Goal: Task Accomplishment & Management: Use online tool/utility

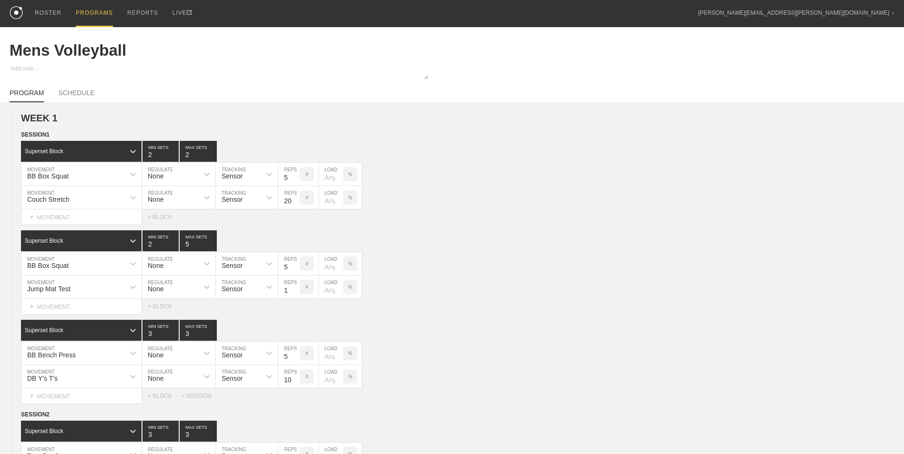
click at [84, 12] on div "PROGRAMS" at bounding box center [94, 13] width 37 height 27
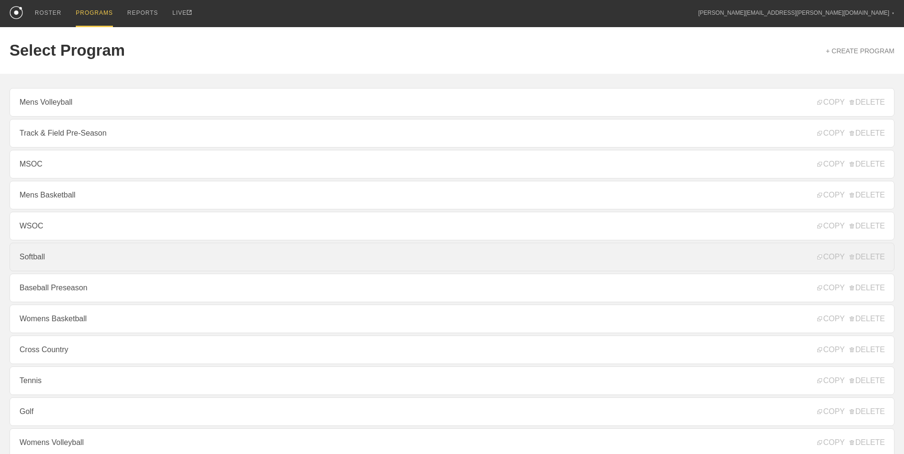
scroll to position [88, 0]
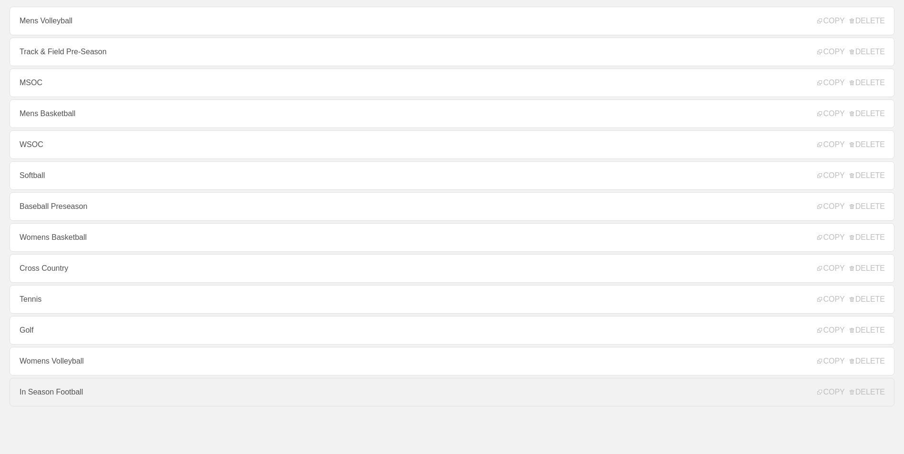
click at [85, 395] on link "In Season Football" at bounding box center [452, 392] width 884 height 29
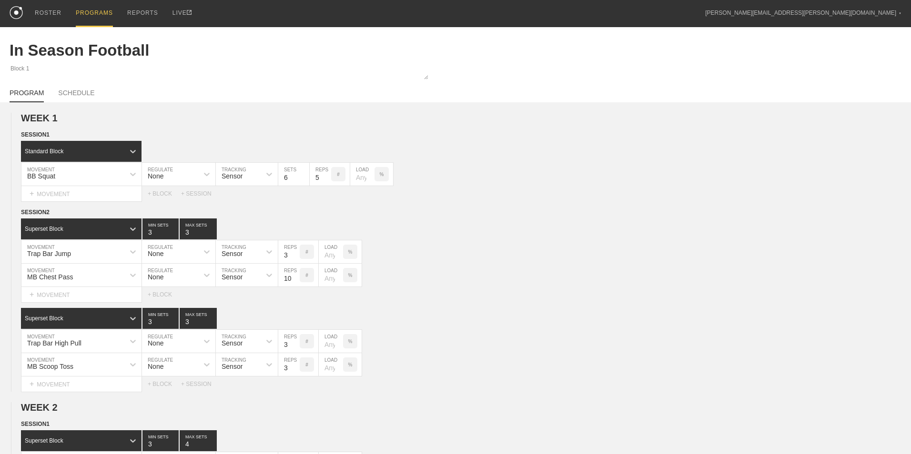
type textarea "x"
type input "In Season Football"
type textarea "Block 1"
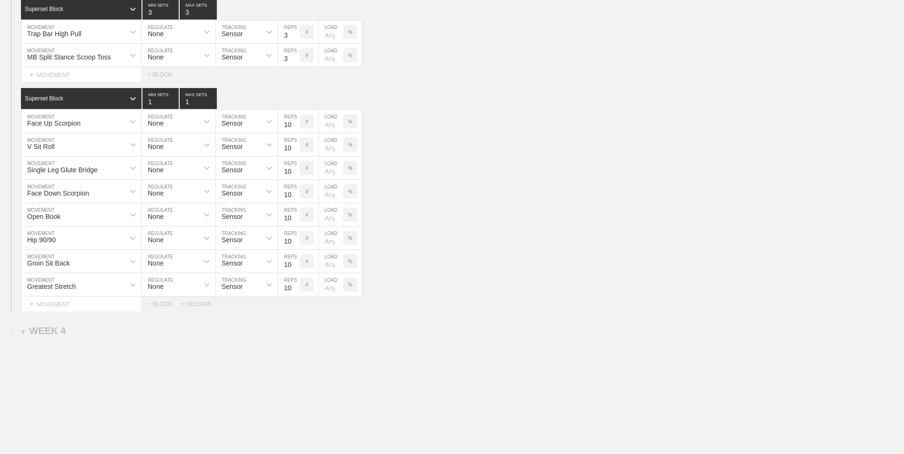
scroll to position [1695, 0]
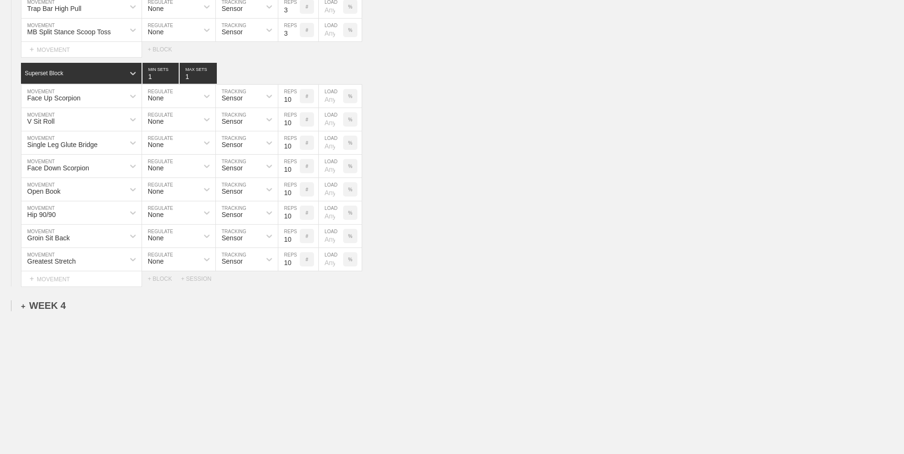
click at [55, 309] on div "+ WEEK 4" at bounding box center [43, 306] width 45 height 11
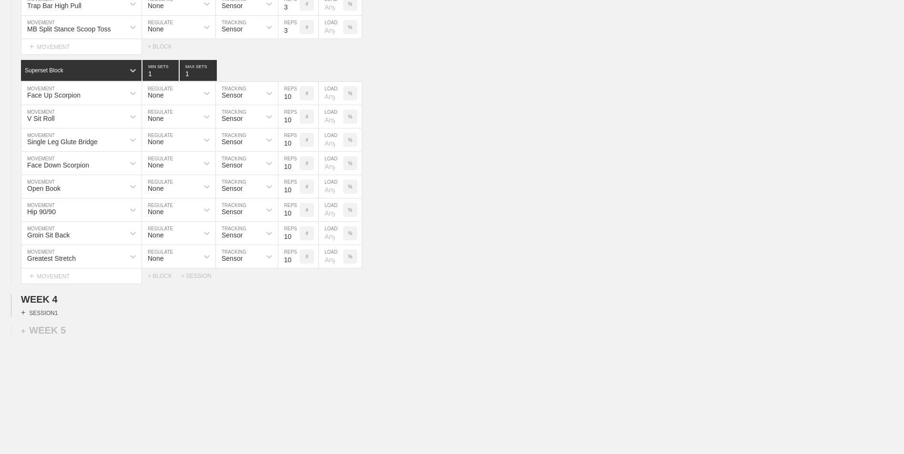
click at [43, 312] on div "+ SESSION 1" at bounding box center [39, 313] width 37 height 9
click at [68, 334] on div "+ BLOCK" at bounding box center [81, 329] width 120 height 15
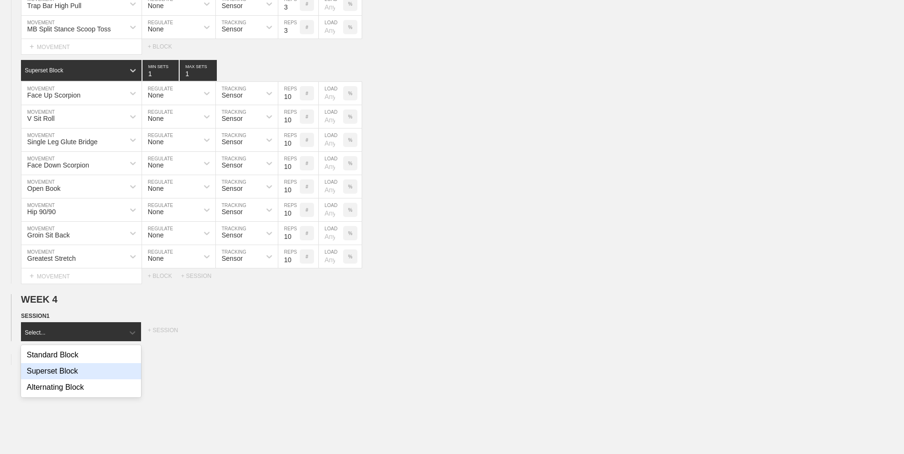
click at [65, 378] on div "Superset Block" at bounding box center [81, 371] width 120 height 16
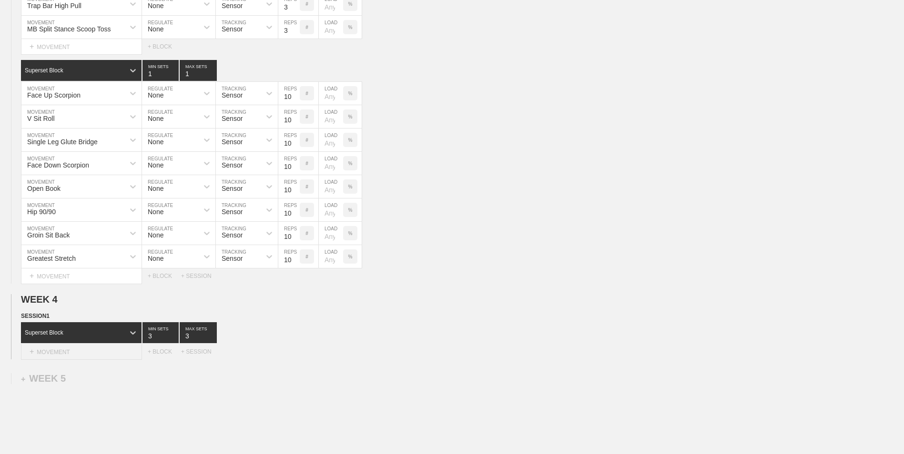
click at [71, 353] on div "+ MOVEMENT" at bounding box center [81, 352] width 121 height 16
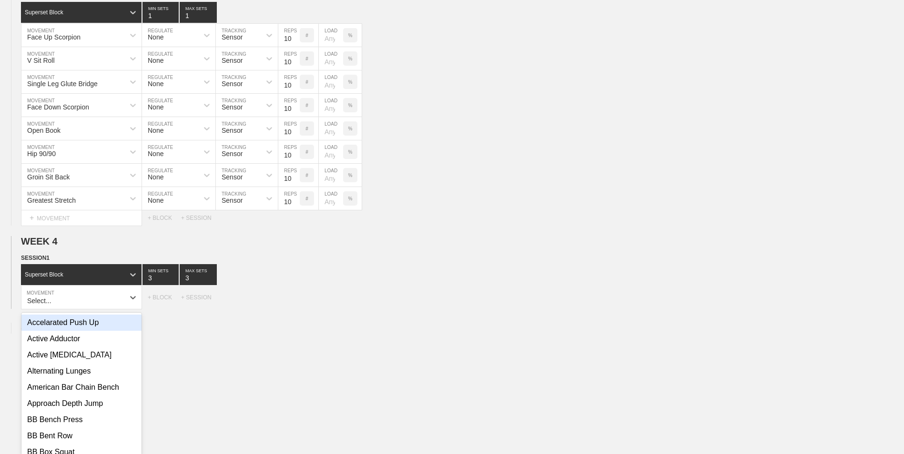
scroll to position [1761, 0]
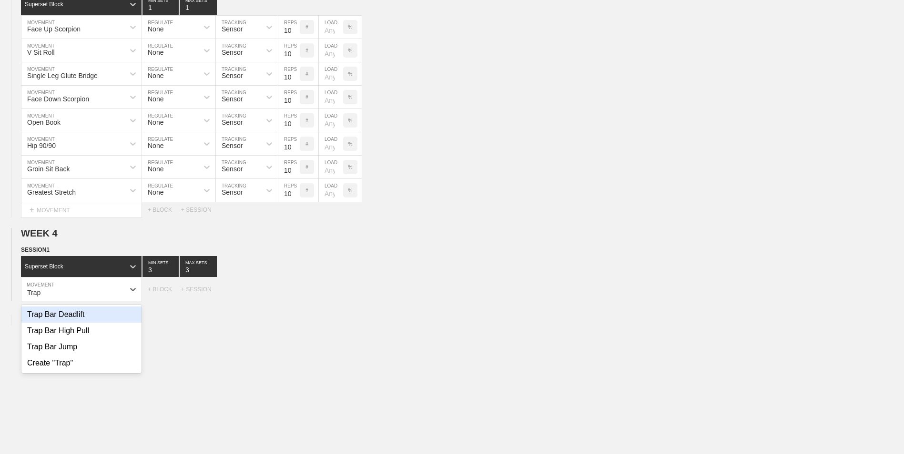
click at [70, 322] on div "Trap Bar Deadlift" at bounding box center [81, 315] width 120 height 16
type input "Trap"
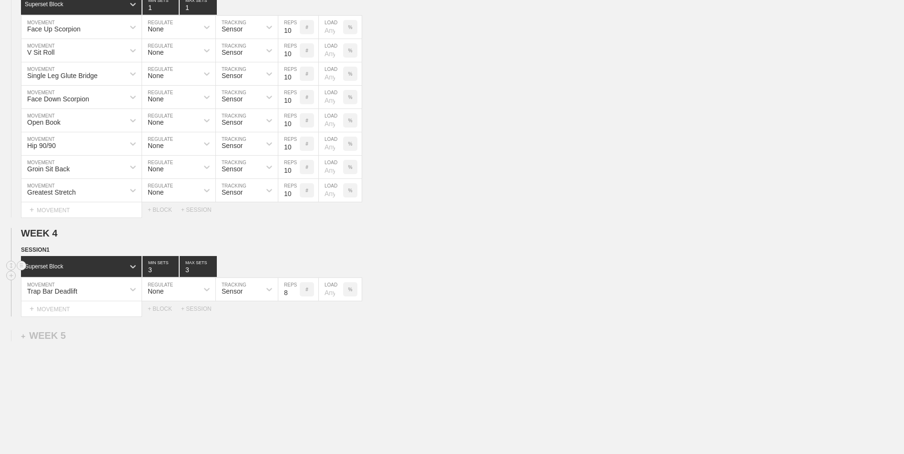
click at [178, 275] on input "3" at bounding box center [160, 266] width 36 height 21
type input "2"
click at [172, 275] on input "2" at bounding box center [160, 266] width 36 height 21
type input "2"
click at [211, 274] on input "2" at bounding box center [198, 266] width 37 height 21
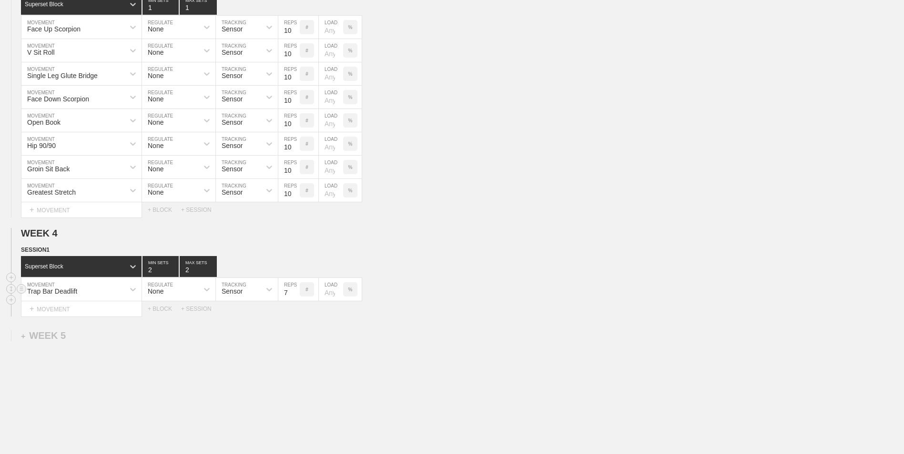
click at [296, 297] on input "7" at bounding box center [288, 289] width 21 height 23
click at [296, 297] on input "6" at bounding box center [288, 289] width 21 height 23
click at [296, 297] on input "5" at bounding box center [288, 289] width 21 height 23
type input "4"
click at [296, 297] on input "4" at bounding box center [288, 289] width 21 height 23
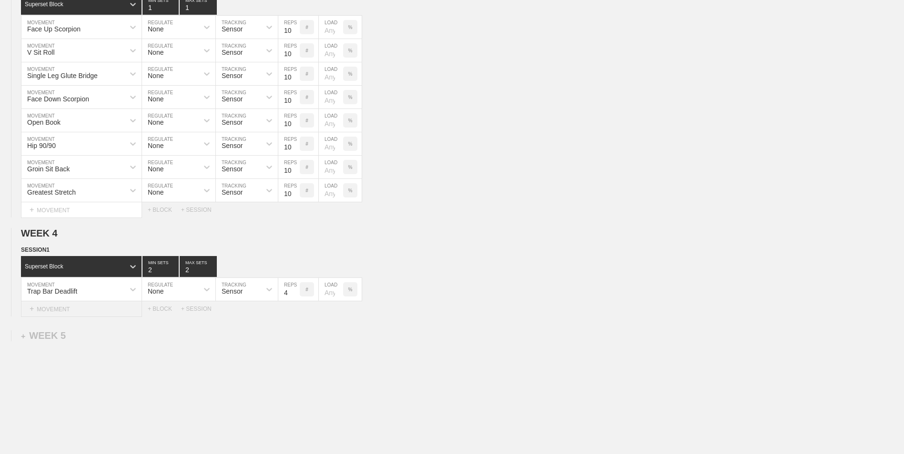
click at [106, 315] on div "+ MOVEMENT" at bounding box center [81, 309] width 121 height 16
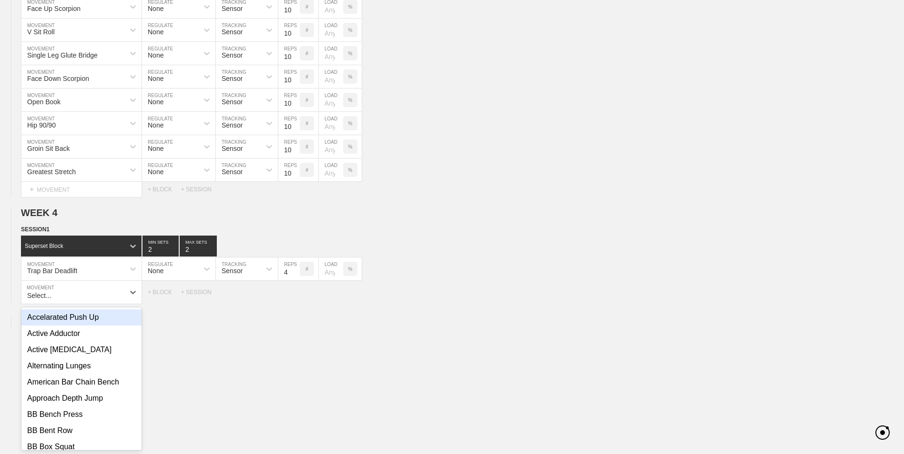
scroll to position [1785, 0]
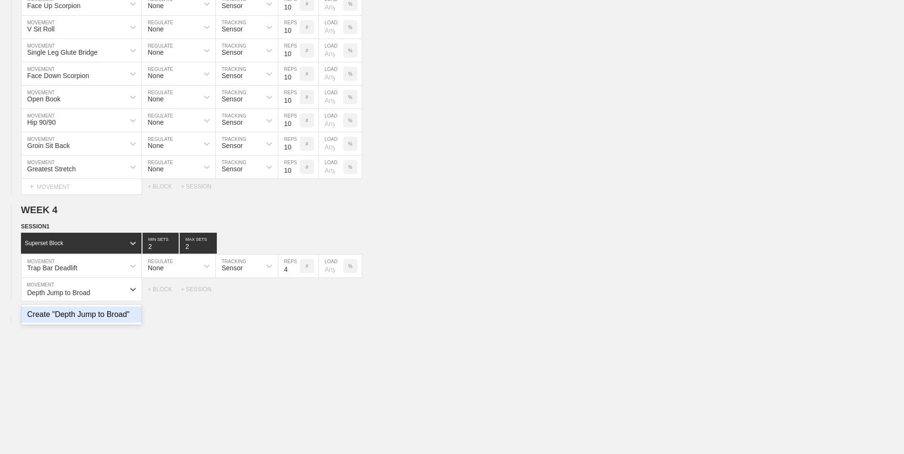
click at [106, 315] on div "Create "Depth Jump to Broad"" at bounding box center [81, 315] width 120 height 16
type input "Depth Jump to Broad"
click at [295, 296] on input "7" at bounding box center [288, 289] width 21 height 23
click at [295, 296] on input "6" at bounding box center [288, 289] width 21 height 23
click at [295, 296] on input "5" at bounding box center [288, 289] width 21 height 23
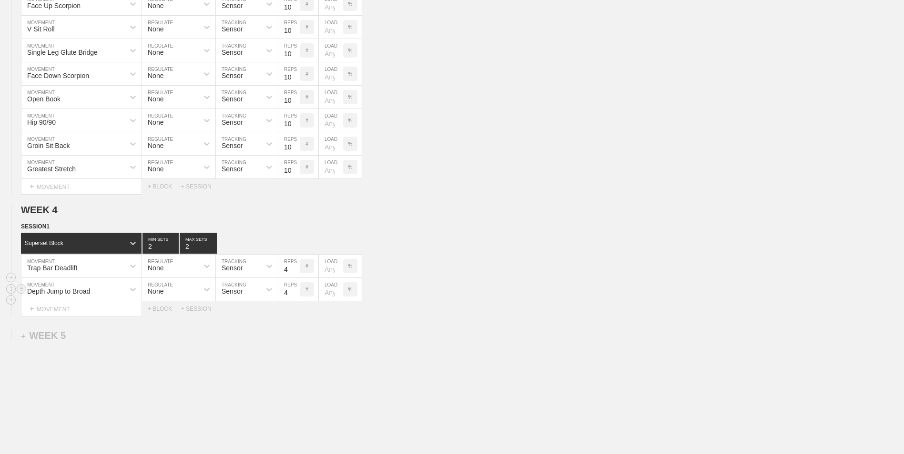
click at [295, 296] on input "4" at bounding box center [288, 289] width 21 height 23
click at [295, 296] on input "3" at bounding box center [288, 289] width 21 height 23
click at [295, 296] on input "2" at bounding box center [288, 289] width 21 height 23
type input "1"
click at [295, 296] on input "1" at bounding box center [288, 289] width 21 height 23
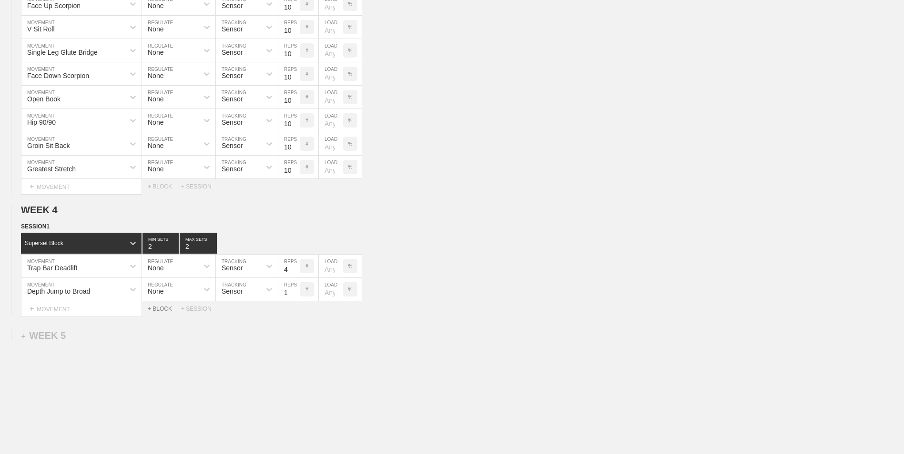
click at [161, 312] on div "+ BLOCK" at bounding box center [164, 309] width 33 height 7
click at [95, 334] on div "Standard Block" at bounding box center [72, 333] width 103 height 9
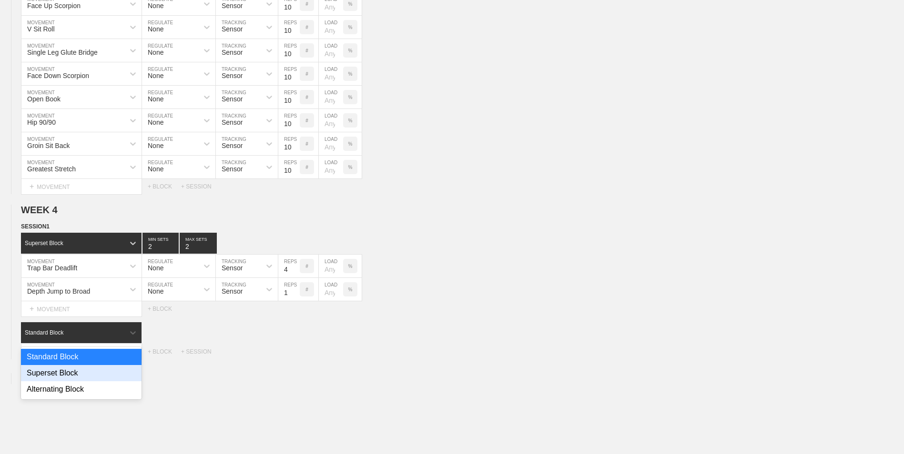
click at [78, 371] on div "Superset Block" at bounding box center [81, 373] width 121 height 16
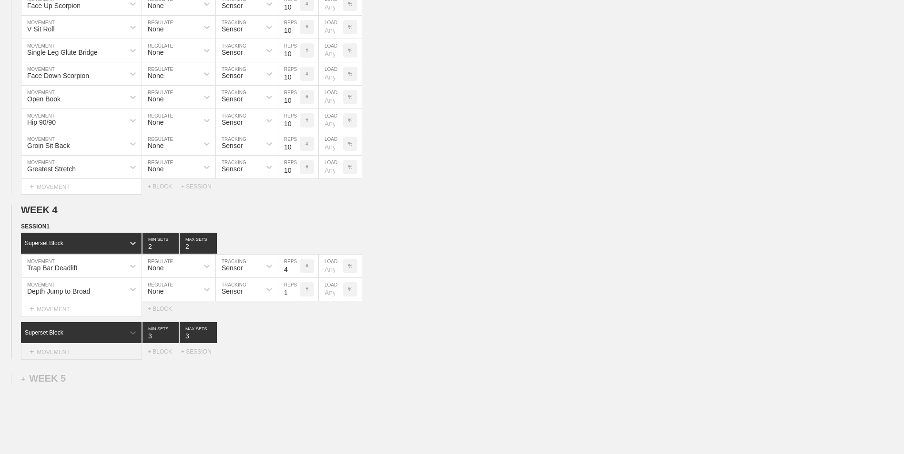
click at [78, 348] on div "+ MOVEMENT" at bounding box center [81, 352] width 121 height 16
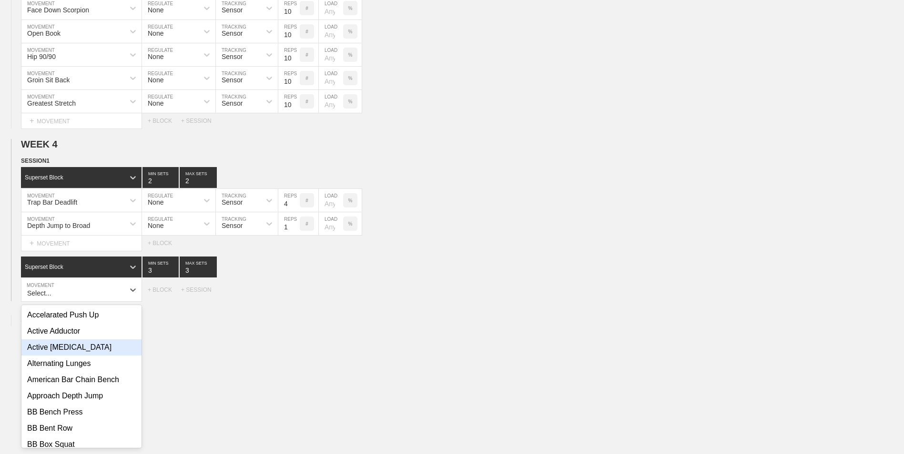
scroll to position [1851, 0]
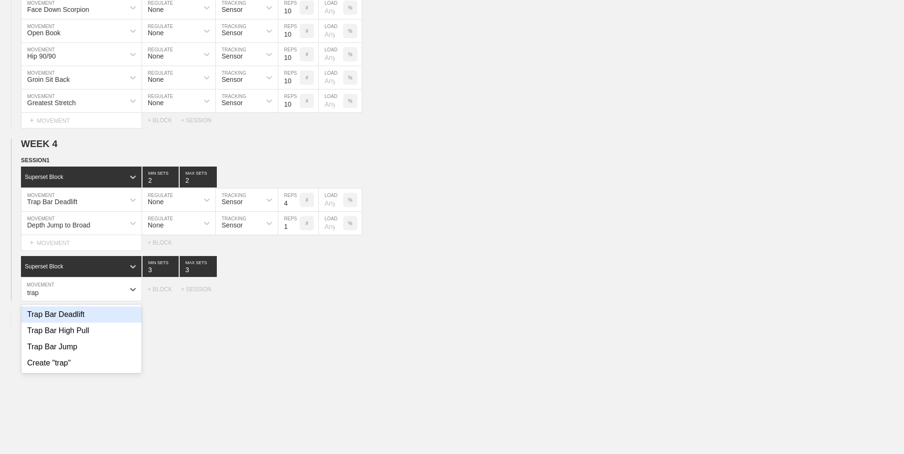
click at [75, 320] on div "Trap Bar Deadlift" at bounding box center [81, 315] width 120 height 16
type input "trap"
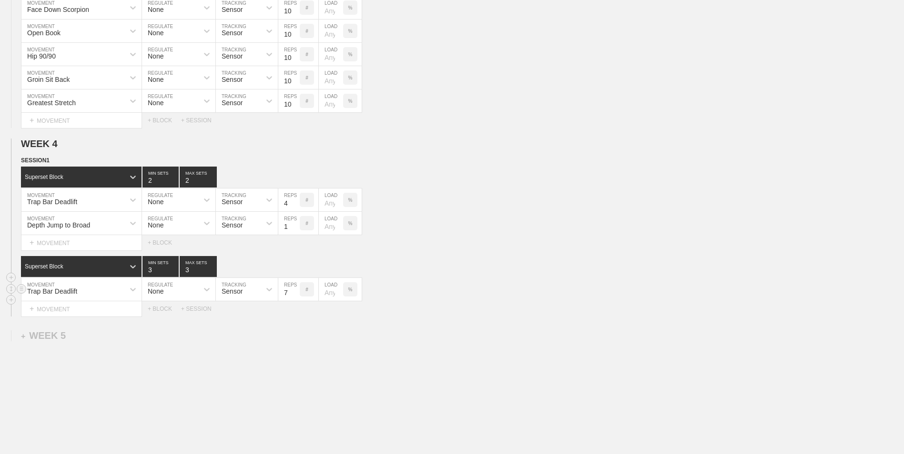
click at [295, 298] on input "7" at bounding box center [288, 289] width 21 height 23
click at [295, 298] on input "6" at bounding box center [288, 289] width 21 height 23
click at [295, 298] on input "5" at bounding box center [288, 289] width 21 height 23
type input "4"
click at [295, 298] on input "4" at bounding box center [288, 289] width 21 height 23
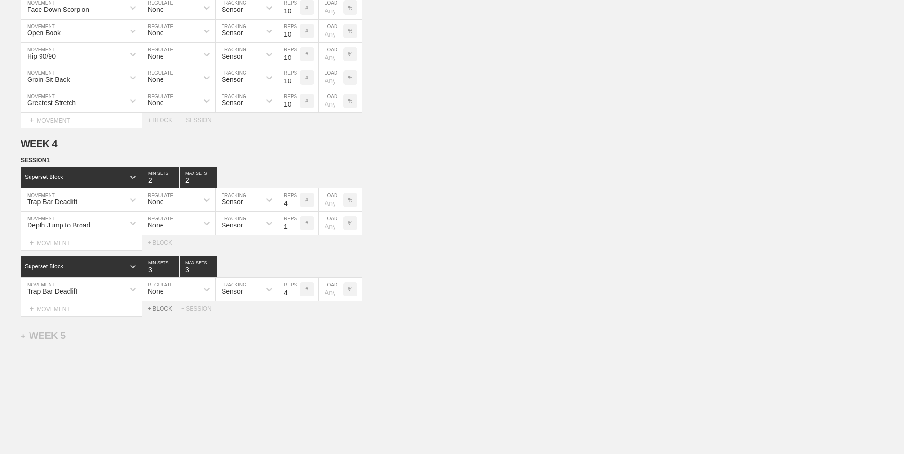
click at [161, 312] on div "+ BLOCK" at bounding box center [164, 309] width 33 height 7
click at [82, 337] on div "Standard Block" at bounding box center [72, 333] width 103 height 9
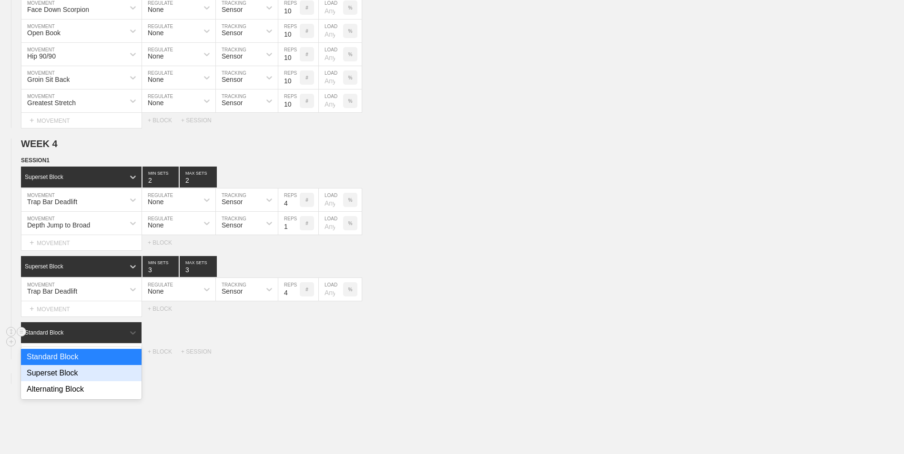
click at [78, 379] on div "Superset Block" at bounding box center [81, 373] width 121 height 16
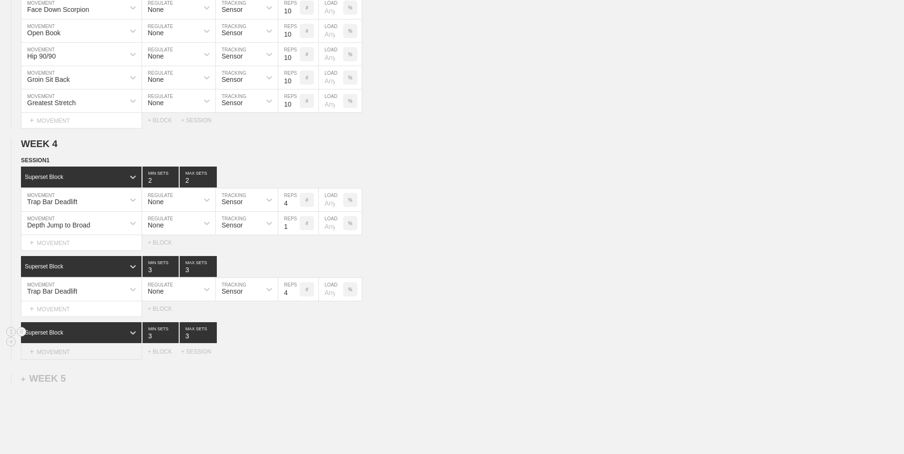
click at [78, 357] on div "+ MOVEMENT" at bounding box center [81, 352] width 121 height 16
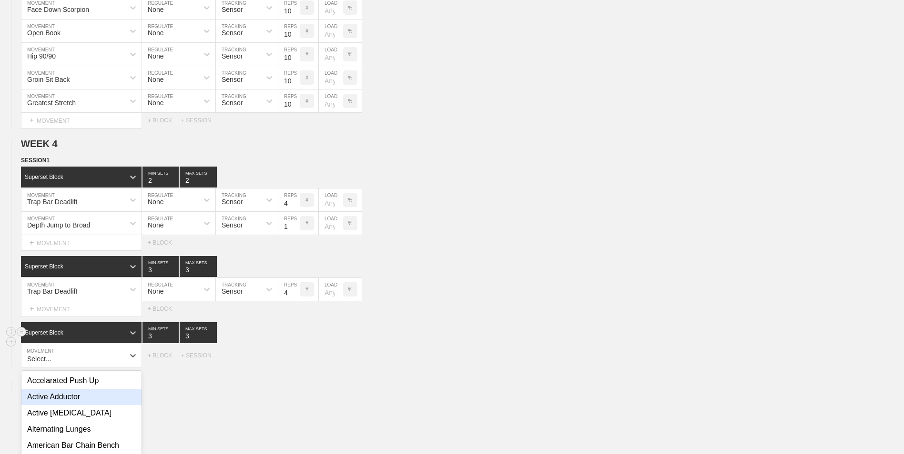
scroll to position [1917, 0]
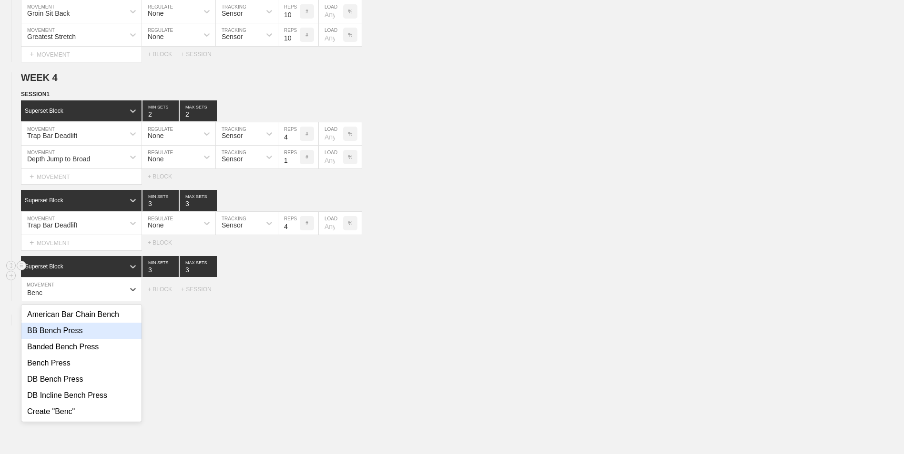
click at [67, 333] on div "BB Bench Press" at bounding box center [81, 331] width 120 height 16
type input "Benc"
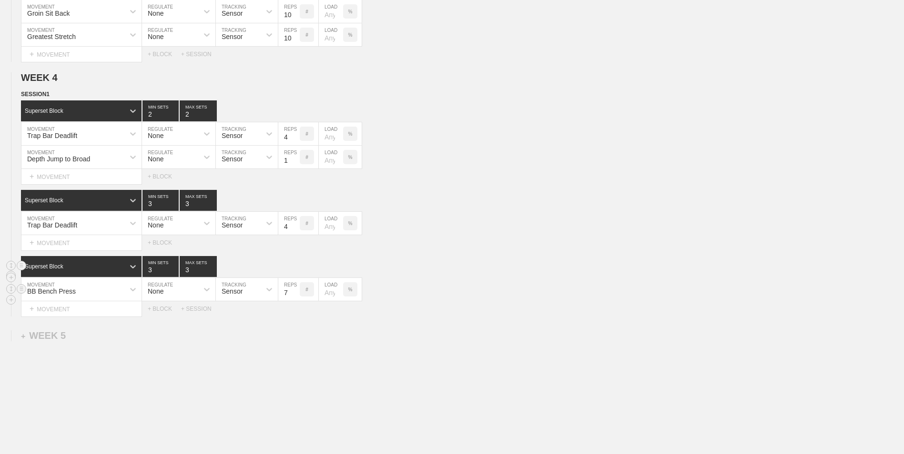
click at [296, 296] on input "7" at bounding box center [288, 289] width 21 height 23
click at [296, 296] on input "6" at bounding box center [288, 289] width 21 height 23
click at [296, 296] on input "5" at bounding box center [288, 289] width 21 height 23
type input "4"
click at [296, 296] on input "4" at bounding box center [288, 289] width 21 height 23
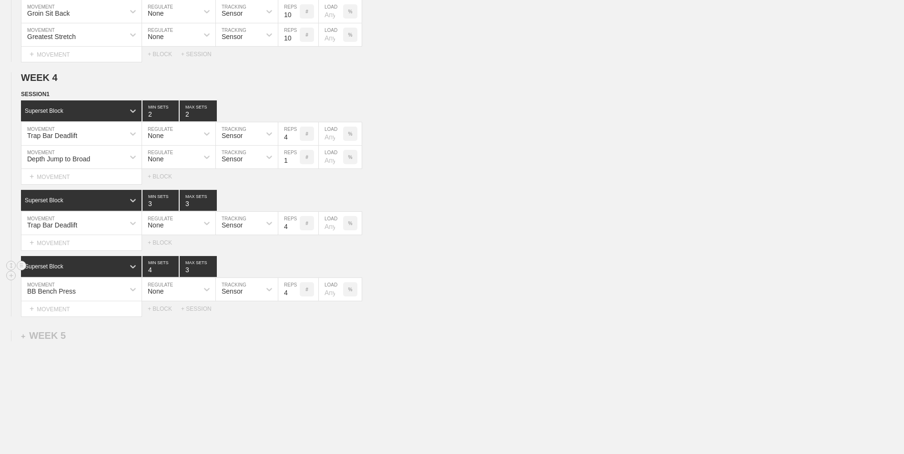
type input "4"
click at [172, 272] on input "4" at bounding box center [160, 266] width 36 height 21
type input "4"
click at [211, 270] on input "4" at bounding box center [198, 266] width 37 height 21
click at [80, 307] on div "+ MOVEMENT" at bounding box center [81, 309] width 121 height 16
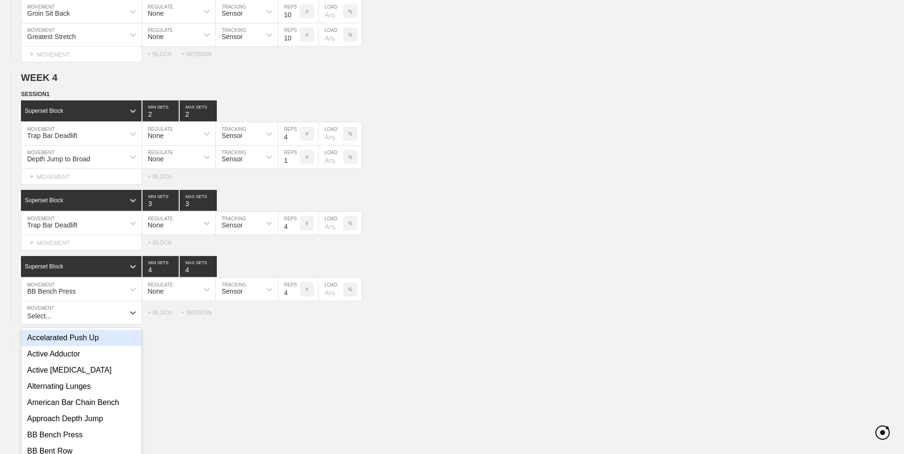
scroll to position [1940, 0]
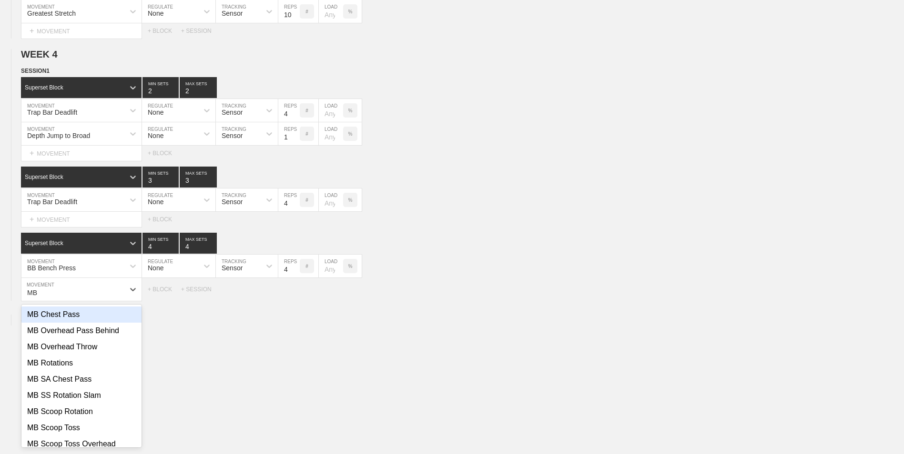
click at [82, 319] on div "MB Chest Pass" at bounding box center [81, 315] width 120 height 16
type input "MB"
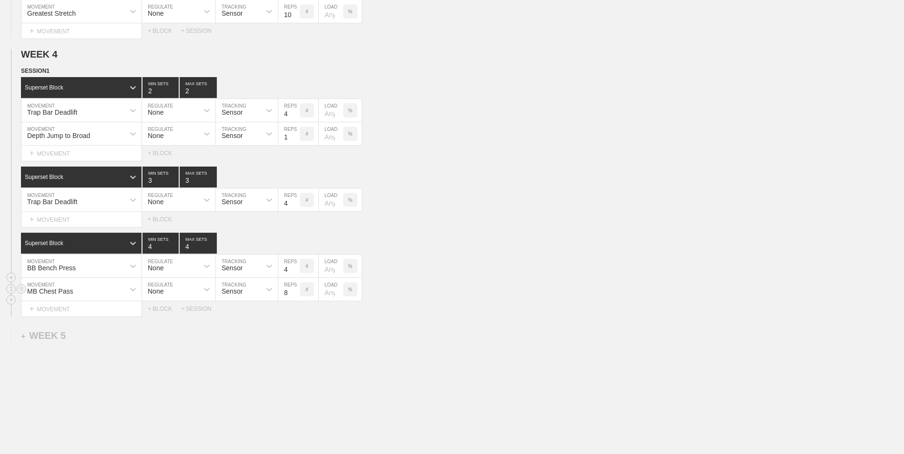
click at [295, 296] on input "7" at bounding box center [288, 289] width 21 height 23
click at [295, 296] on input "6" at bounding box center [288, 289] width 21 height 23
click at [295, 296] on input "5" at bounding box center [288, 289] width 21 height 23
click at [295, 296] on input "4" at bounding box center [288, 289] width 21 height 23
click at [295, 296] on input "3" at bounding box center [288, 289] width 21 height 23
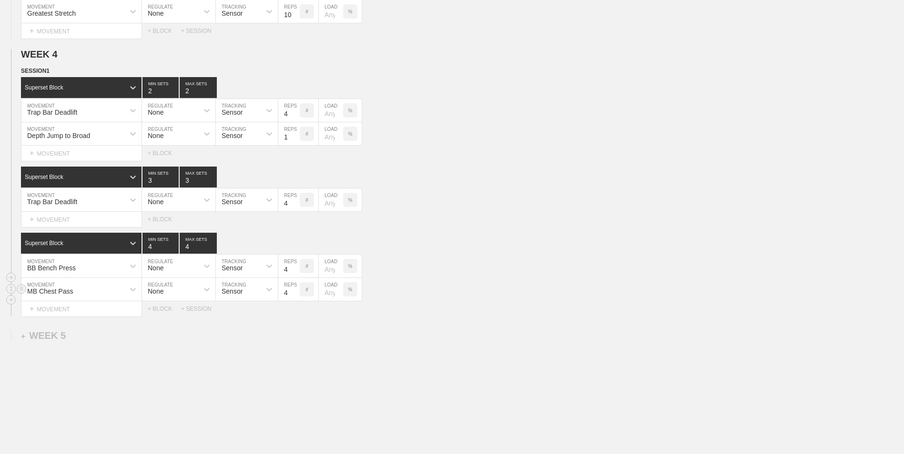
type input "4"
click at [295, 292] on input "4" at bounding box center [288, 289] width 21 height 23
click at [155, 312] on div "+ BLOCK" at bounding box center [164, 309] width 33 height 7
click at [122, 335] on div "Standard Block" at bounding box center [72, 333] width 103 height 9
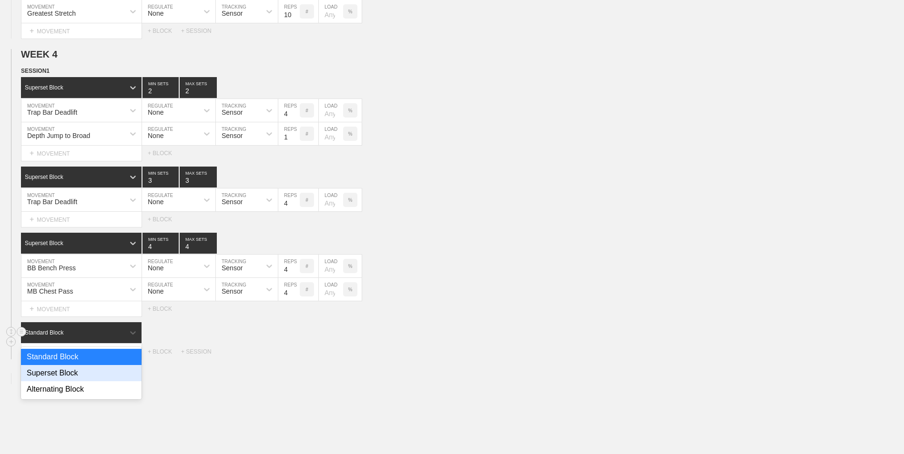
click at [111, 373] on div "Superset Block" at bounding box center [81, 373] width 121 height 16
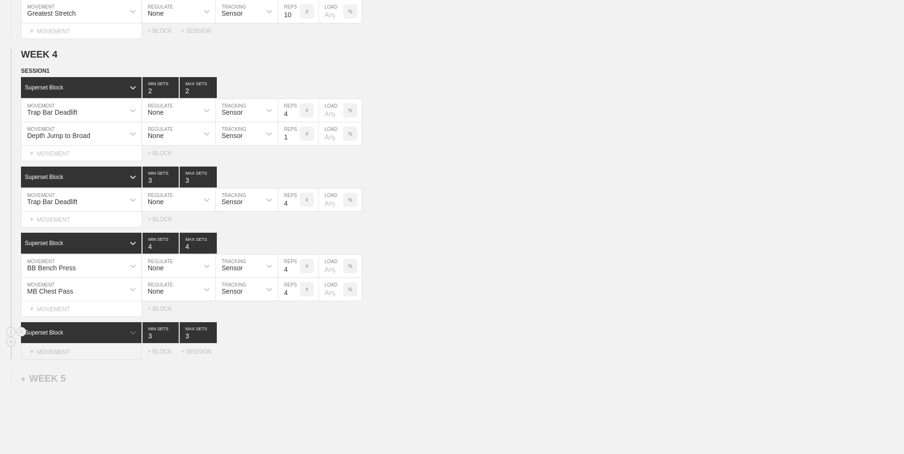
click at [90, 356] on div "+ MOVEMENT" at bounding box center [81, 352] width 121 height 16
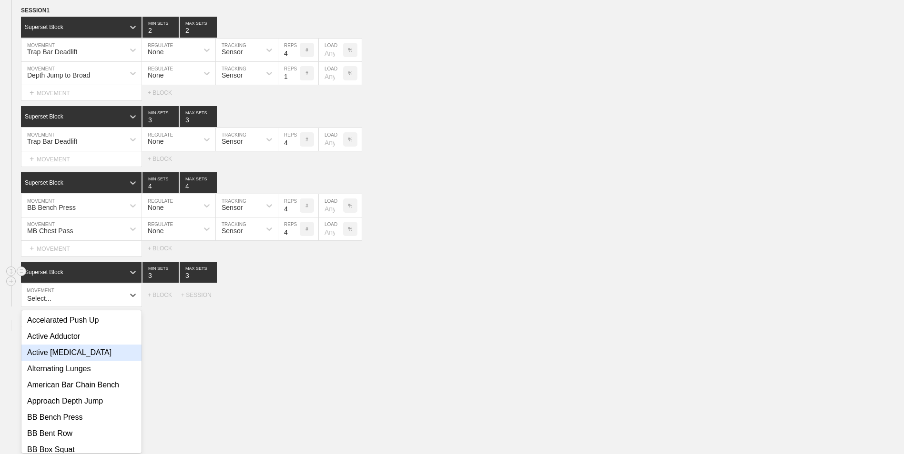
scroll to position [2007, 0]
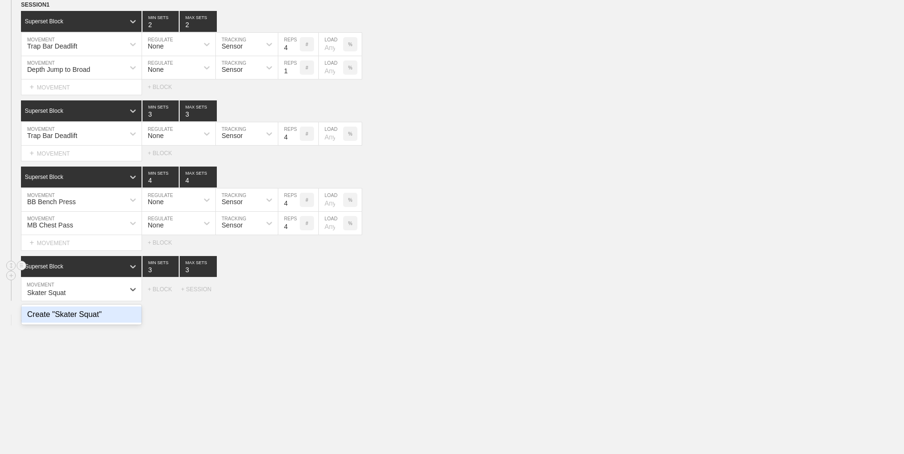
click at [87, 321] on div "Create "Skater Squat"" at bounding box center [81, 315] width 120 height 16
type input "Skater Squat"
click at [296, 297] on input "7" at bounding box center [288, 289] width 21 height 23
click at [296, 297] on input "6" at bounding box center [288, 289] width 21 height 23
click at [296, 297] on input "5" at bounding box center [288, 289] width 21 height 23
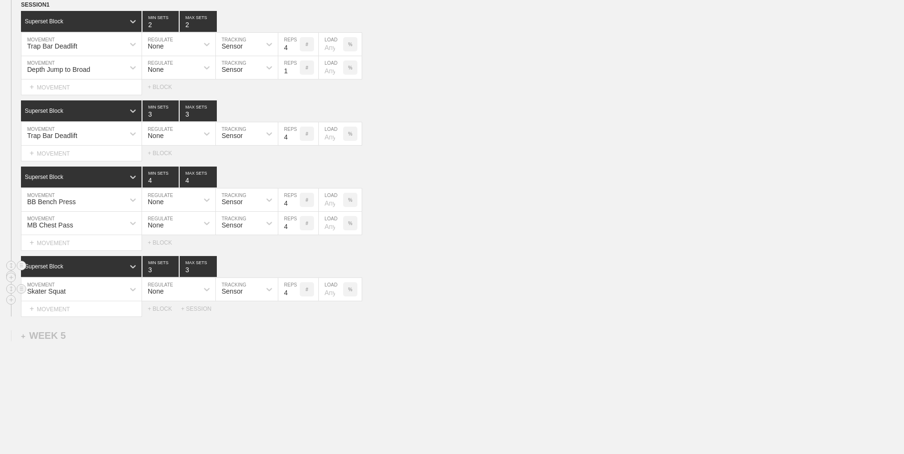
click at [296, 297] on input "4" at bounding box center [288, 289] width 21 height 23
click at [296, 292] on input "5" at bounding box center [288, 289] width 21 height 23
type input "6"
click at [296, 292] on input "6" at bounding box center [288, 289] width 21 height 23
click at [119, 312] on div "+ MOVEMENT" at bounding box center [81, 309] width 121 height 16
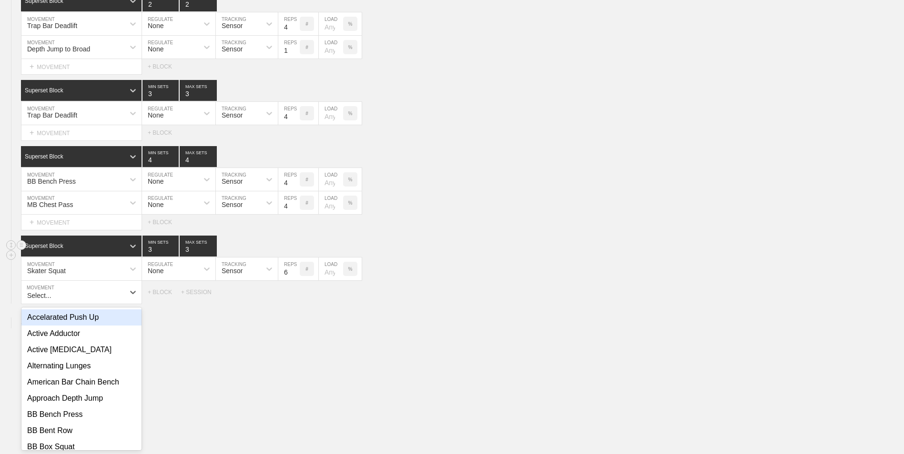
scroll to position [2030, 0]
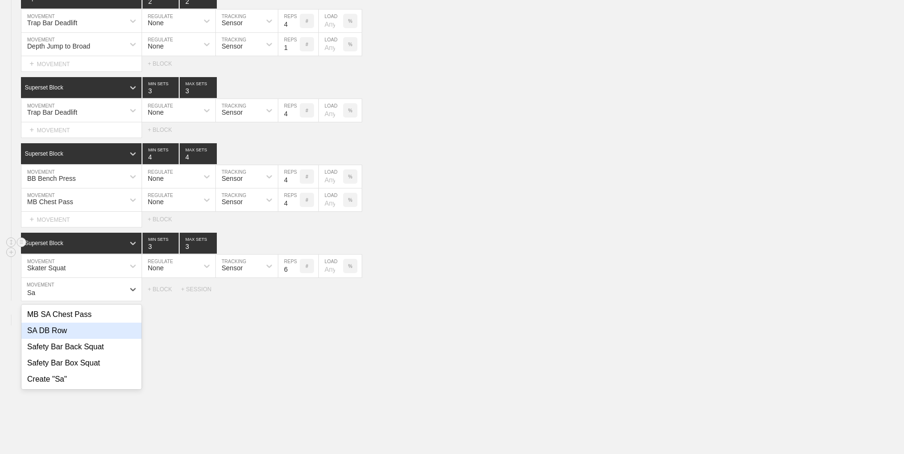
click at [93, 334] on div "SA DB Row" at bounding box center [81, 331] width 120 height 16
type input "Sa"
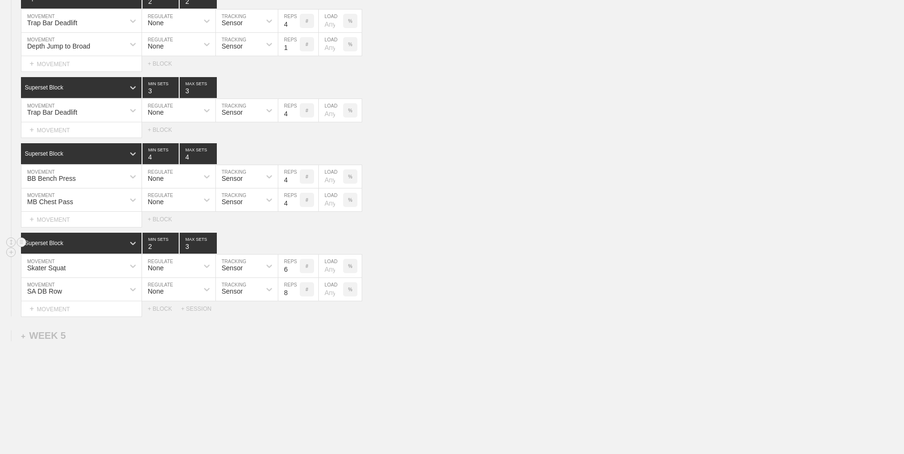
type input "2"
click at [175, 251] on input "2" at bounding box center [160, 243] width 36 height 21
type input "2"
click at [214, 251] on input "2" at bounding box center [198, 243] width 37 height 21
